Goal: Communication & Community: Participate in discussion

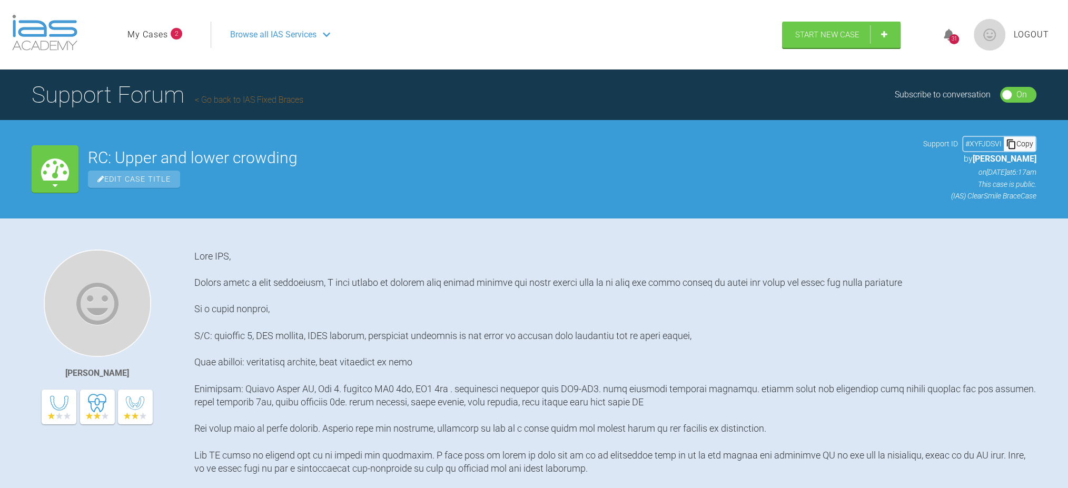
click at [922, 37] on header "My Cases 2 Logout Browse all IAS Services Start New Case 31 Logout" at bounding box center [534, 35] width 1068 height 70
click at [954, 37] on div "31" at bounding box center [954, 39] width 10 height 10
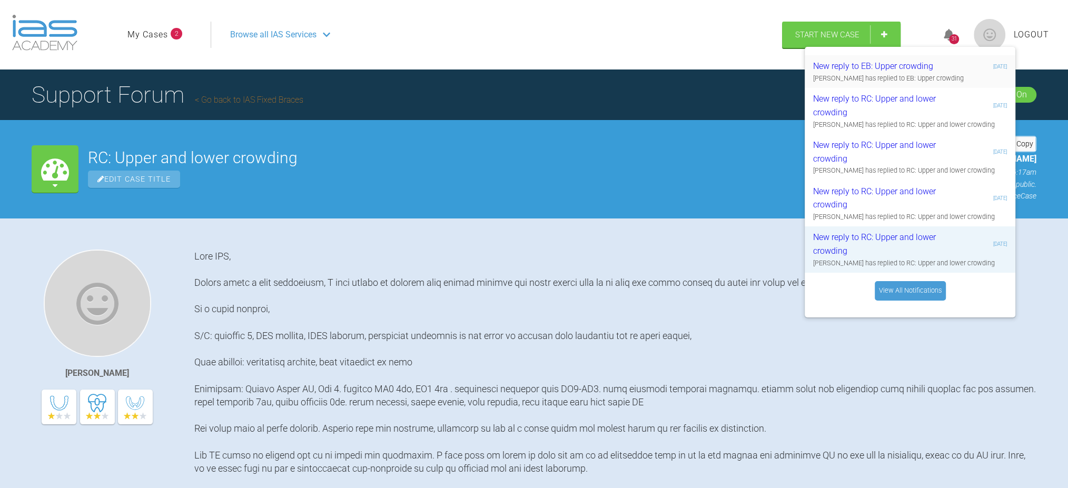
click at [877, 68] on div "New reply to EB: Upper crowding" at bounding box center [876, 67] width 126 height 14
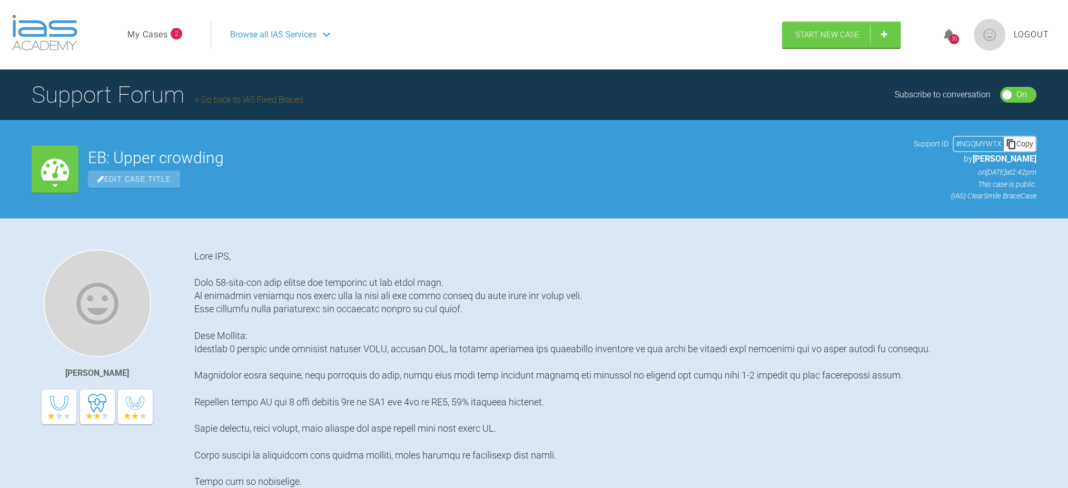
click at [145, 38] on link "My Cases" at bounding box center [147, 35] width 41 height 14
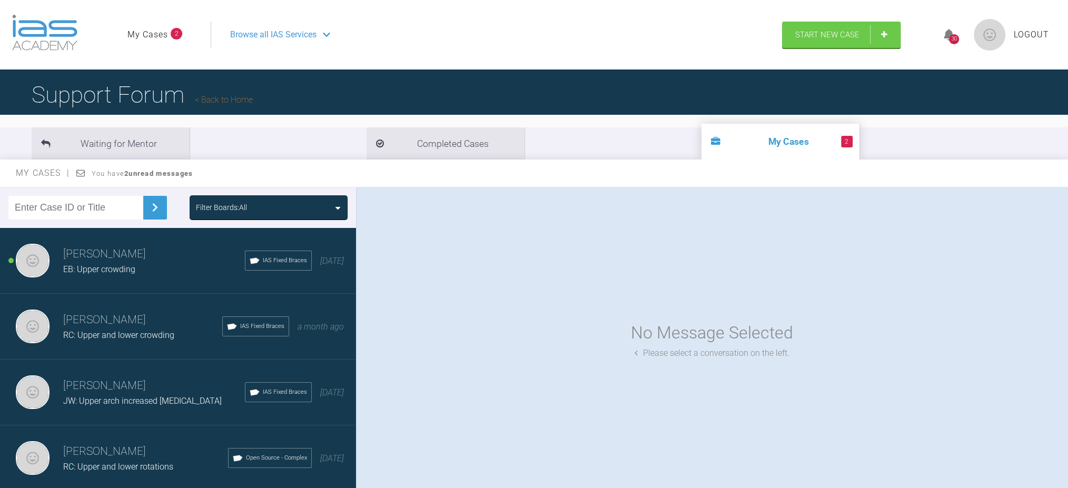
click at [102, 338] on span "RC: Upper and lower crowding" at bounding box center [118, 335] width 111 height 10
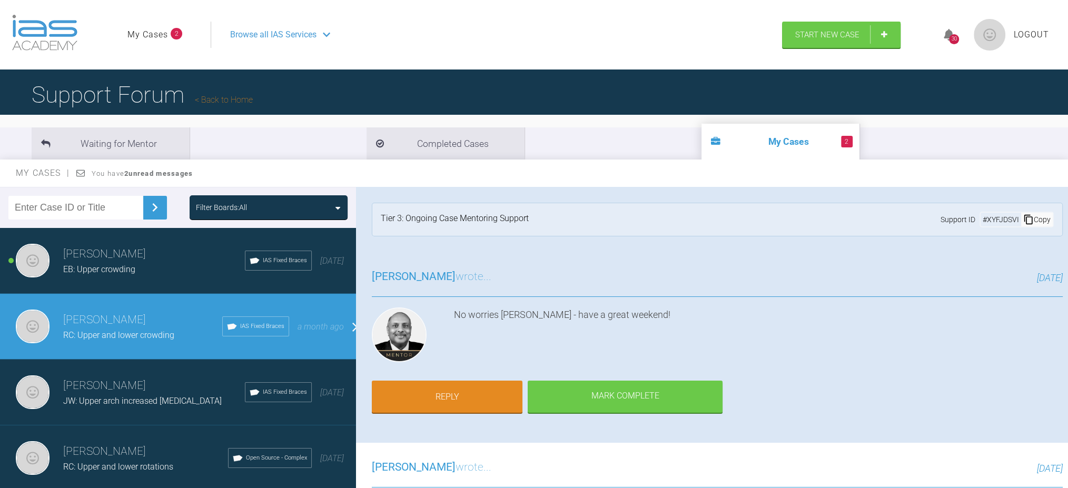
click at [132, 269] on span "EB: Upper crowding" at bounding box center [99, 269] width 72 height 10
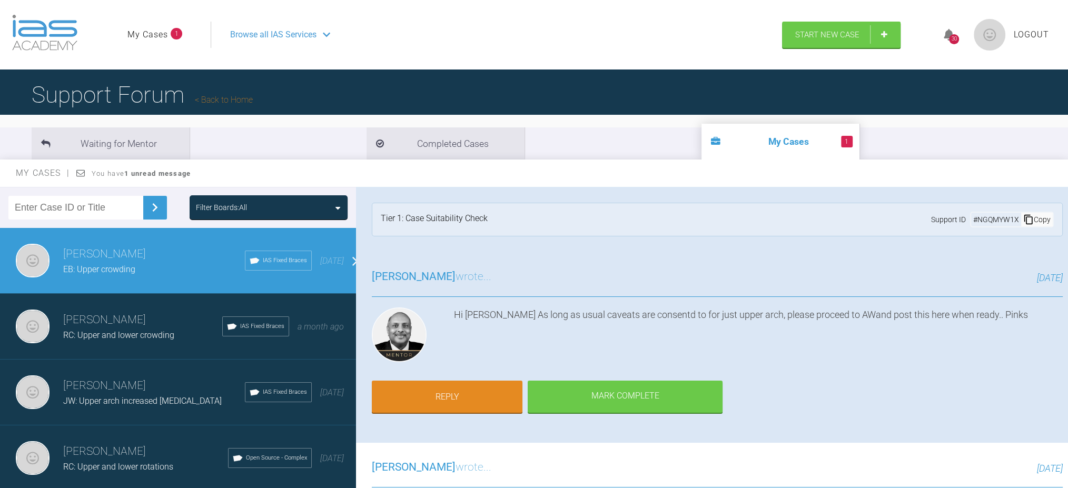
click at [138, 51] on nav "My Cases 1 Logout Browse all IAS Services" at bounding box center [450, 34] width 664 height 45
click at [152, 30] on link "My Cases" at bounding box center [147, 35] width 41 height 14
click at [114, 282] on div "Anthony Power EB: Upper crowding IAS Fixed Braces 5 days ago" at bounding box center [183, 261] width 367 height 66
click at [461, 382] on link "Reply" at bounding box center [447, 398] width 151 height 33
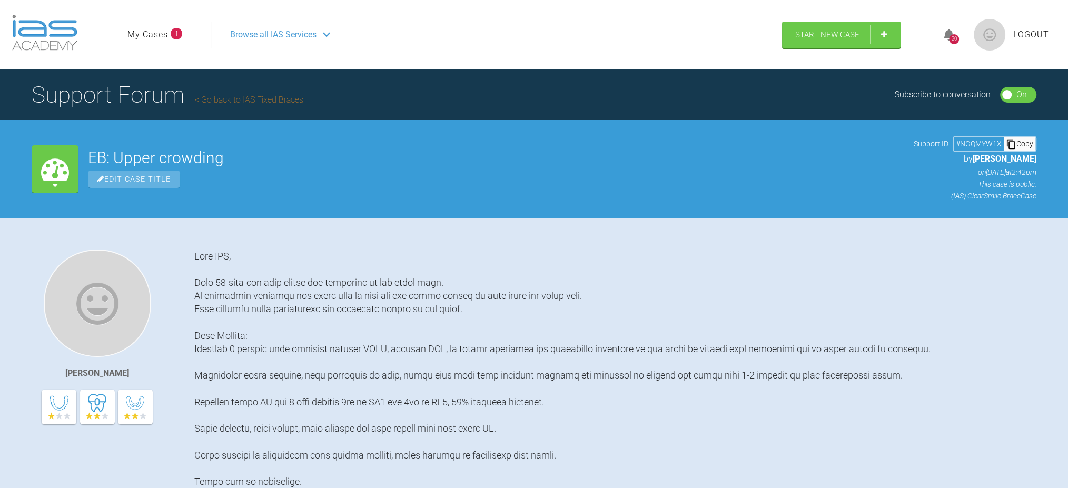
click at [233, 34] on span "Browse all IAS Services" at bounding box center [273, 35] width 86 height 14
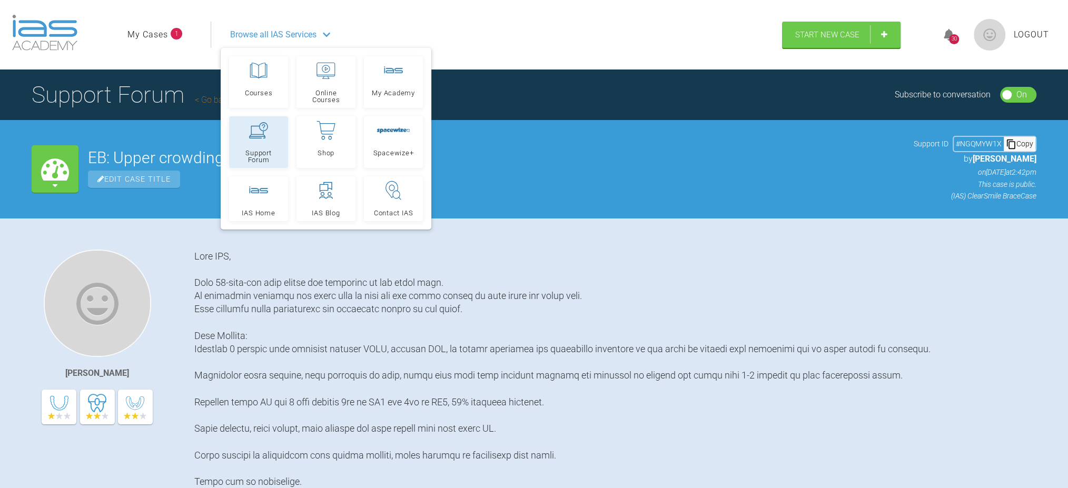
click at [260, 138] on icon at bounding box center [258, 130] width 19 height 16
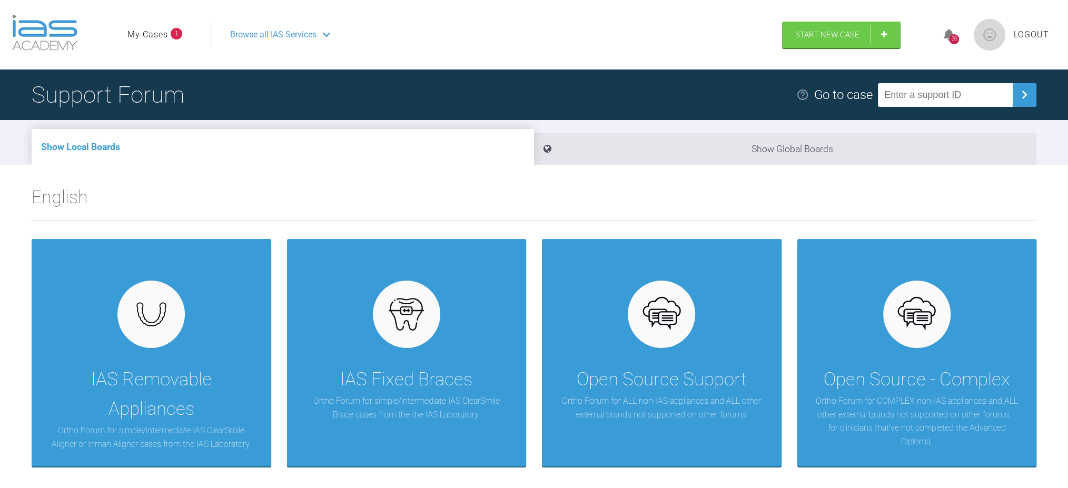
click at [159, 37] on link "My Cases" at bounding box center [147, 35] width 41 height 14
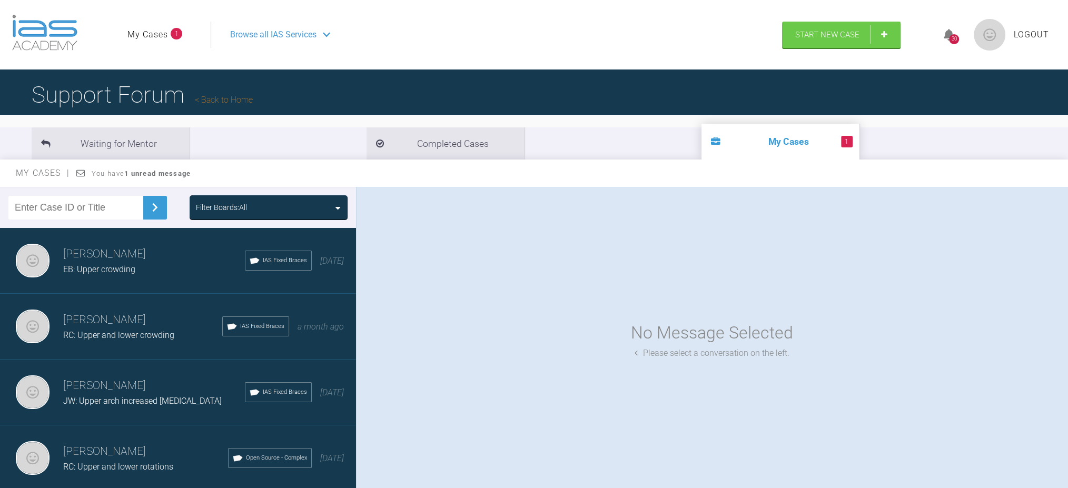
click at [229, 29] on div "Browse all IAS Services" at bounding box center [492, 35] width 542 height 26
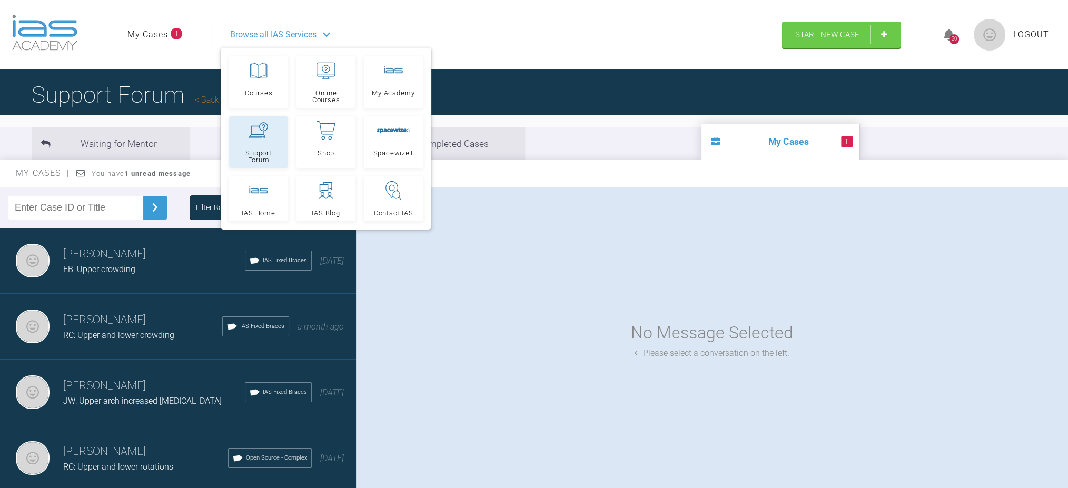
click at [263, 134] on icon at bounding box center [258, 130] width 19 height 16
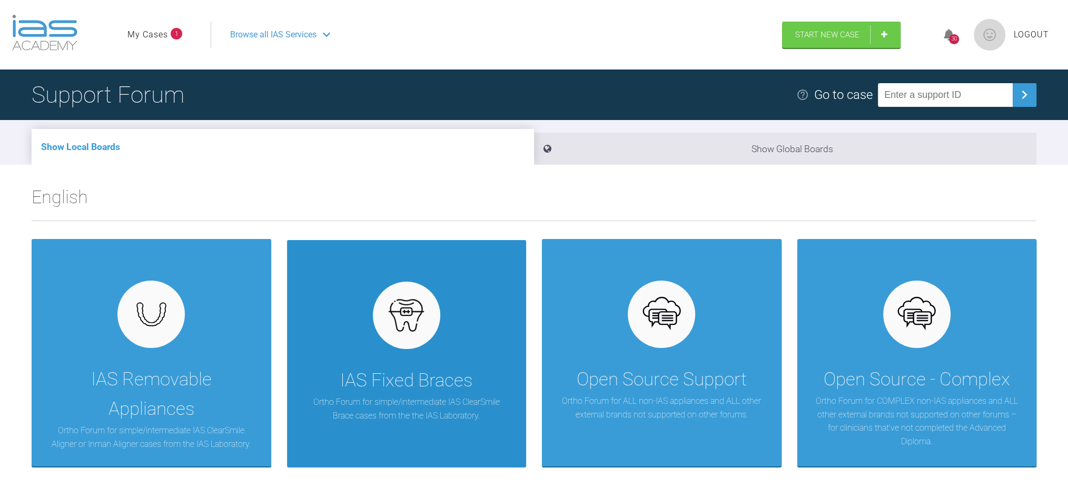
click at [432, 344] on div "IAS Fixed Braces Ortho Forum for simple/intermediate IAS ClearSmile Brace cases…" at bounding box center [407, 354] width 240 height 228
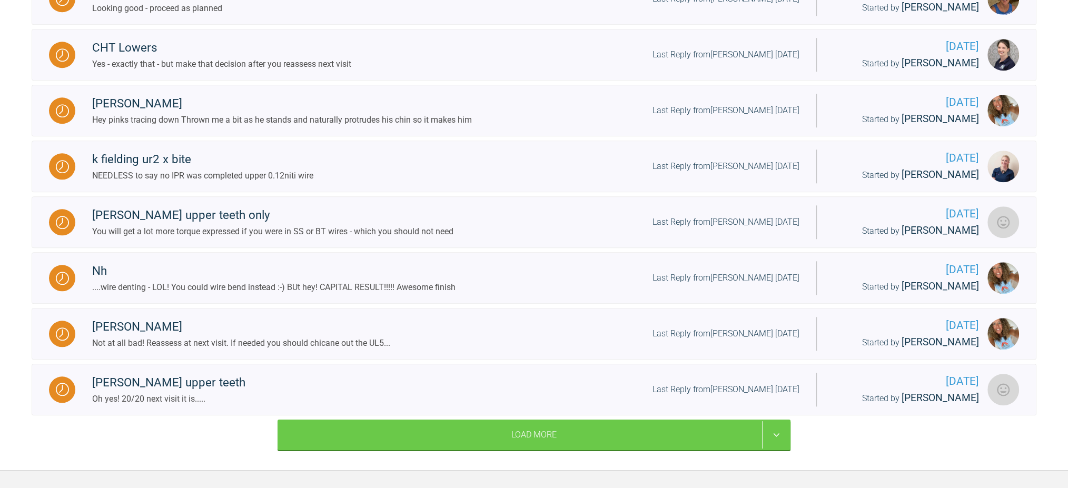
scroll to position [1112, 0]
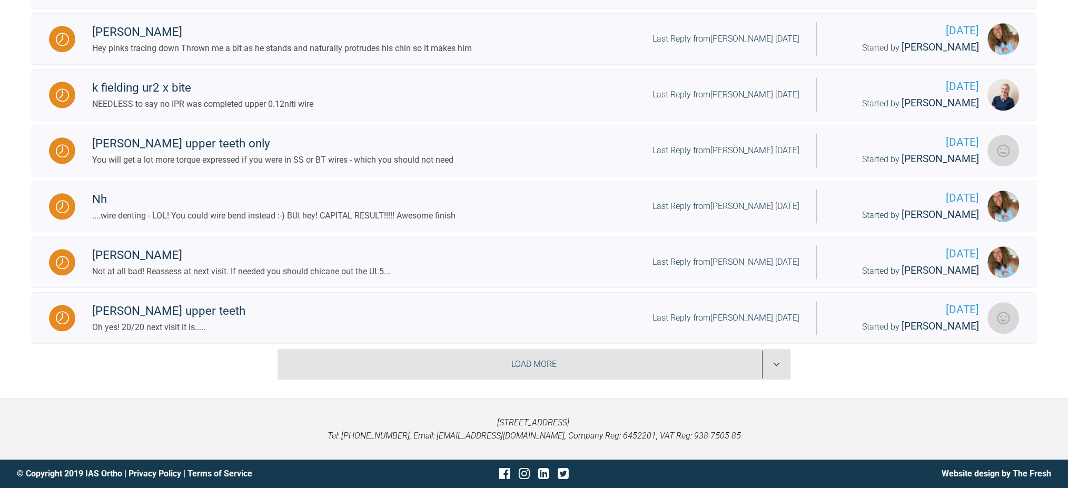
click at [482, 356] on div "Load More" at bounding box center [534, 364] width 513 height 31
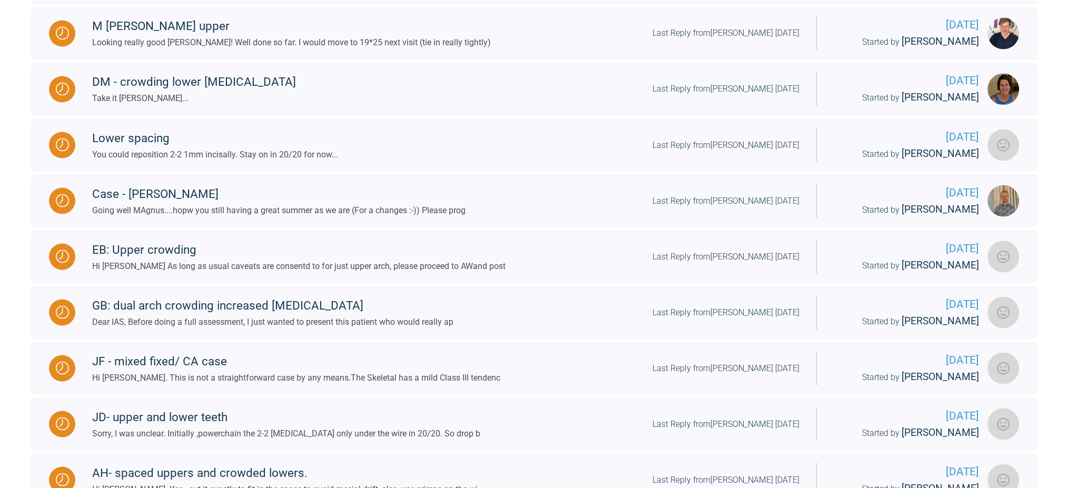
scroll to position [2251, 0]
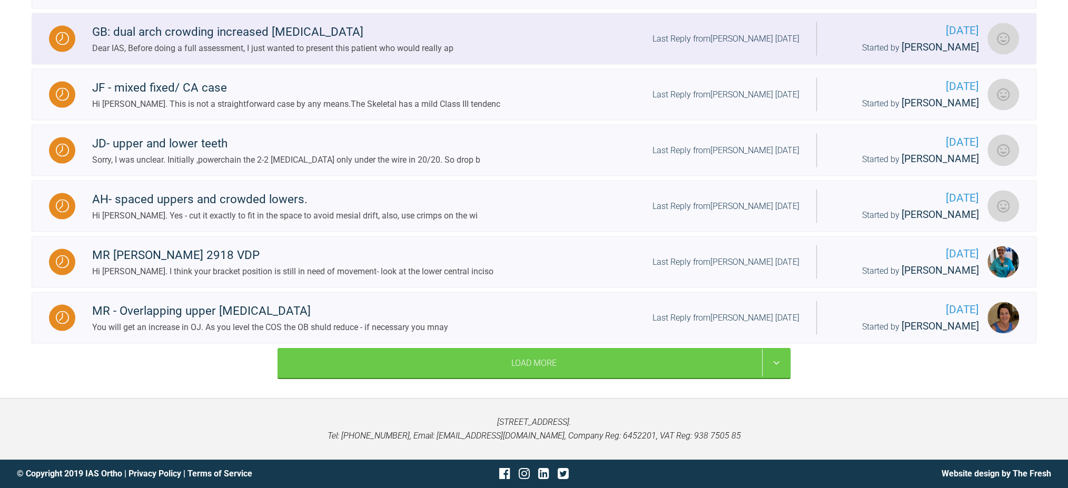
click at [308, 26] on div "GB: dual arch crowding increased [MEDICAL_DATA]" at bounding box center [272, 32] width 361 height 19
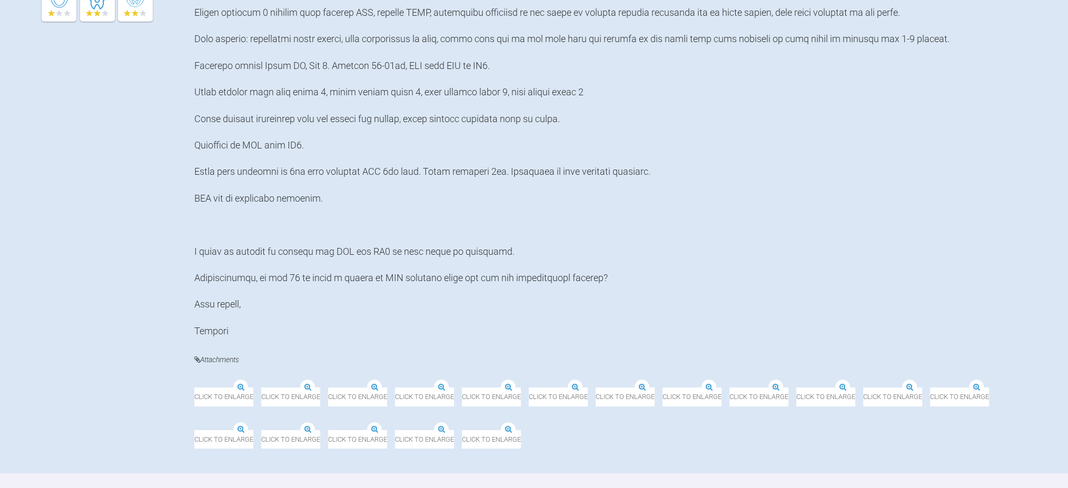
scroll to position [824, 0]
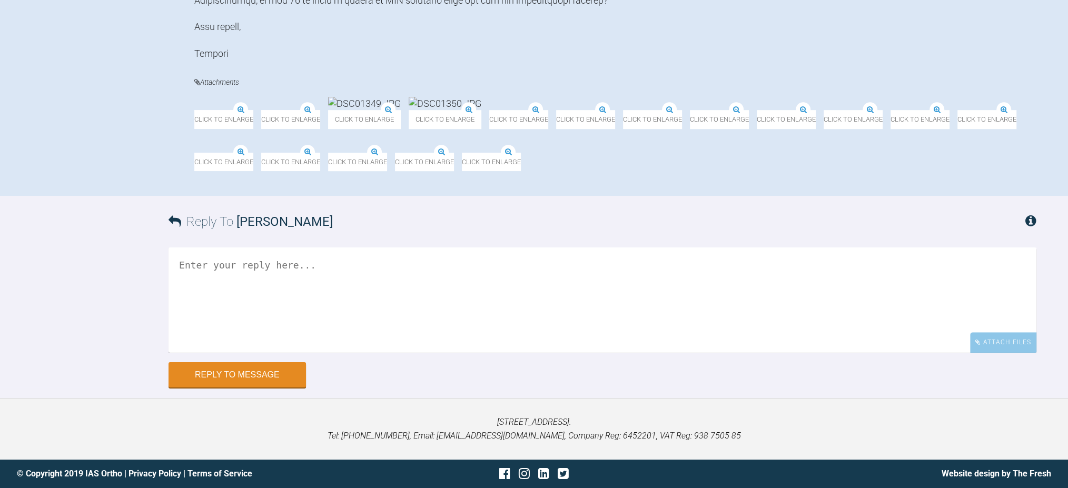
click at [244, 353] on textarea at bounding box center [603, 300] width 868 height 105
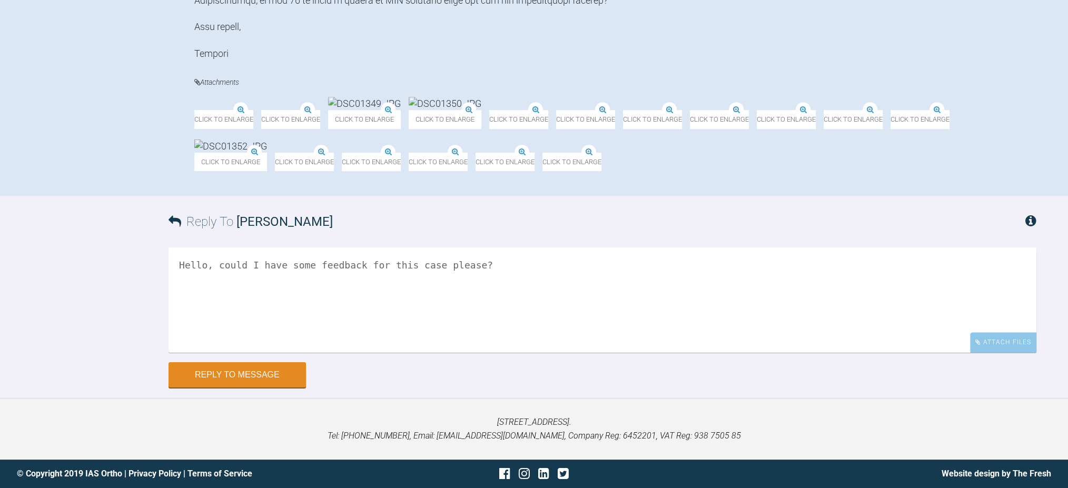
scroll to position [895, 0]
type textarea "Hello, could I have some feedback for this case please? Many thanks, [PERSON_NA…"
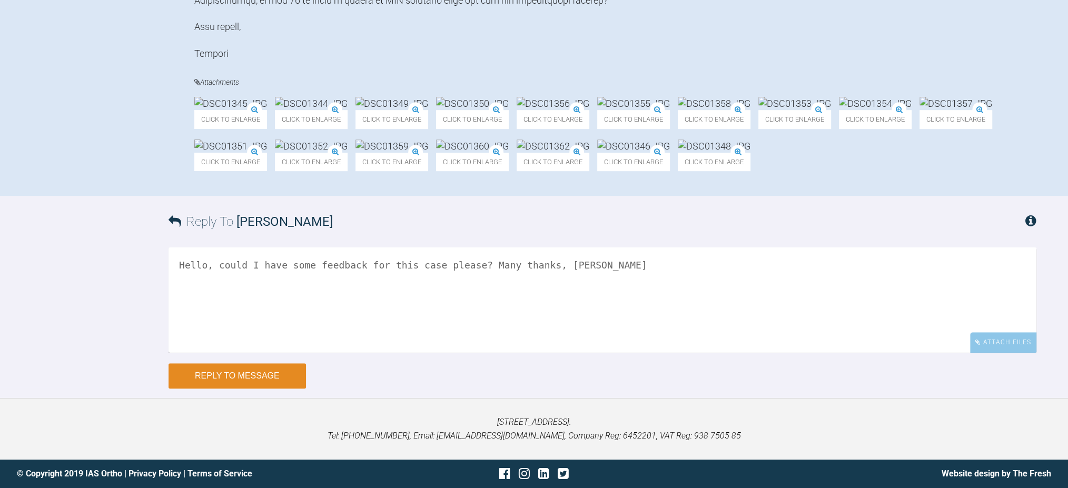
click at [271, 374] on button "Reply to Message" at bounding box center [237, 375] width 137 height 25
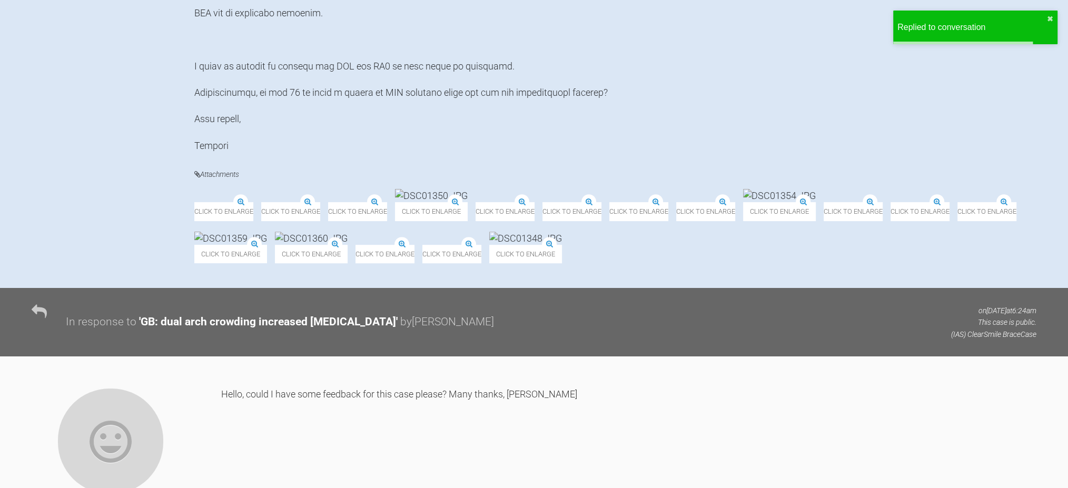
scroll to position [0, 0]
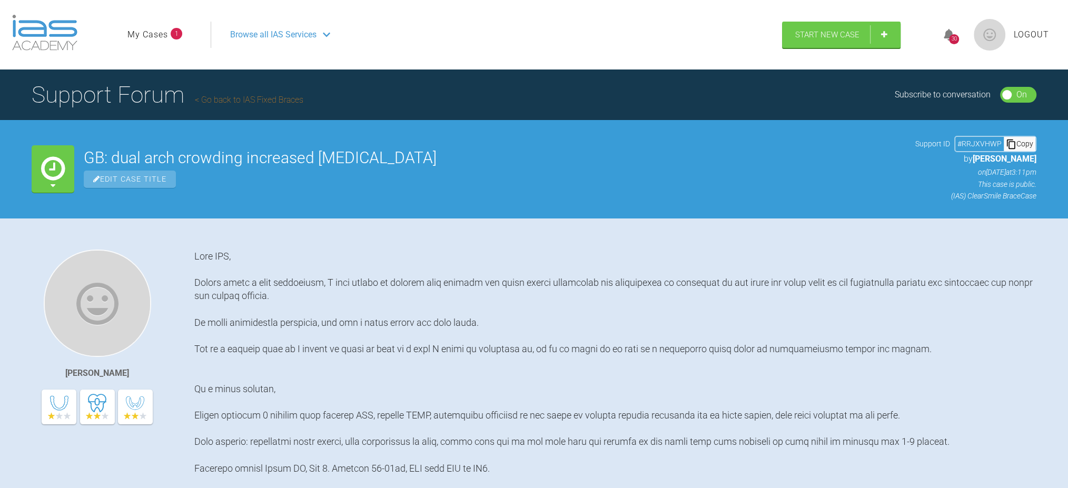
click at [952, 34] on div "30" at bounding box center [954, 39] width 10 height 10
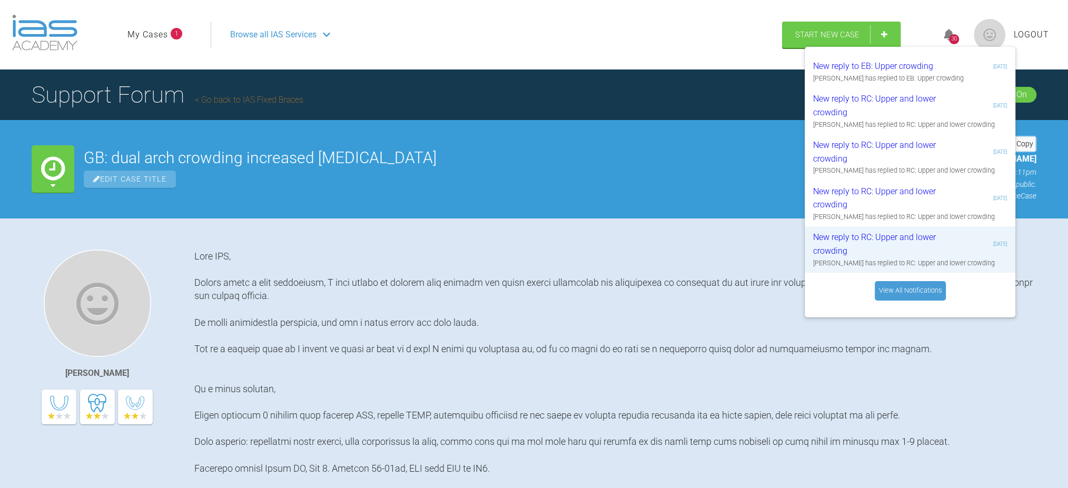
click at [152, 40] on link "My Cases" at bounding box center [147, 35] width 41 height 14
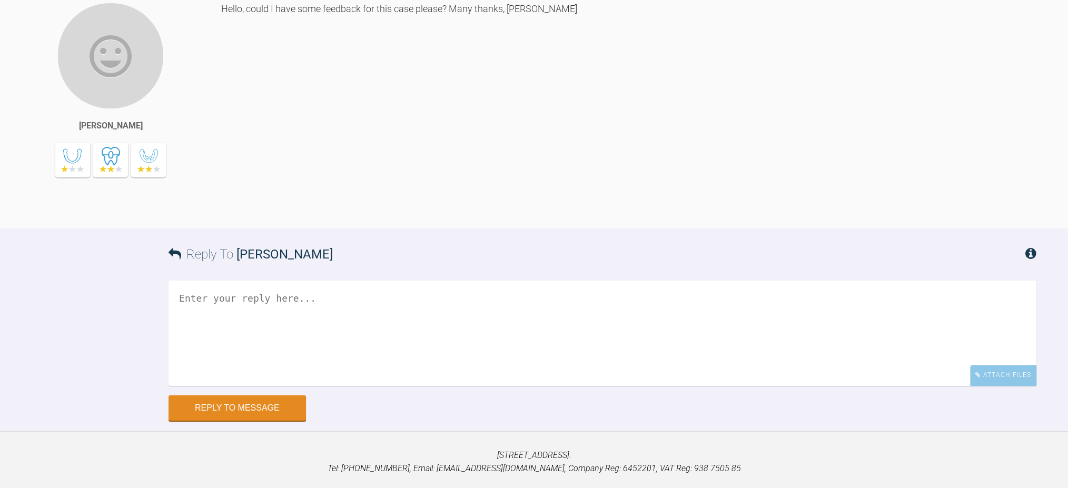
scroll to position [1053, 0]
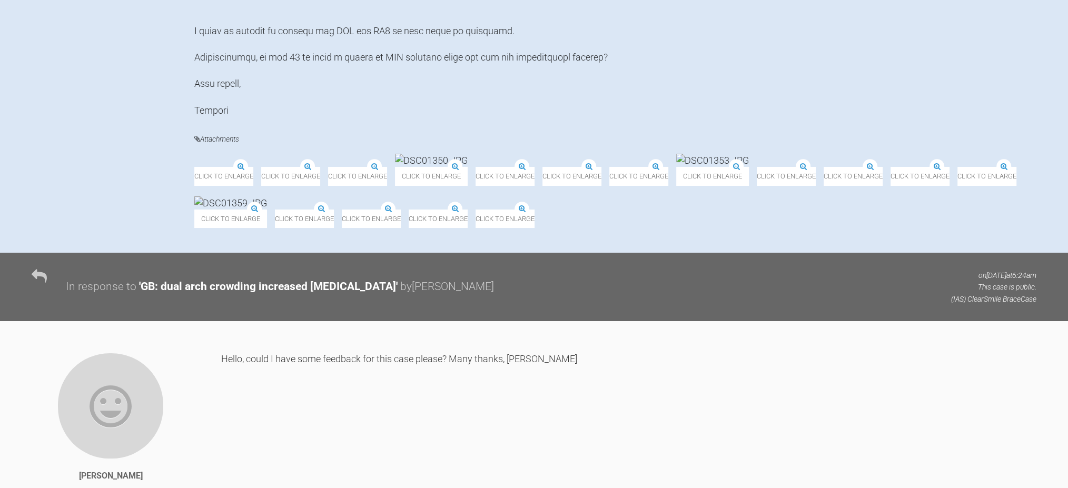
scroll to position [632, 0]
